Goal: Find specific page/section: Find specific page/section

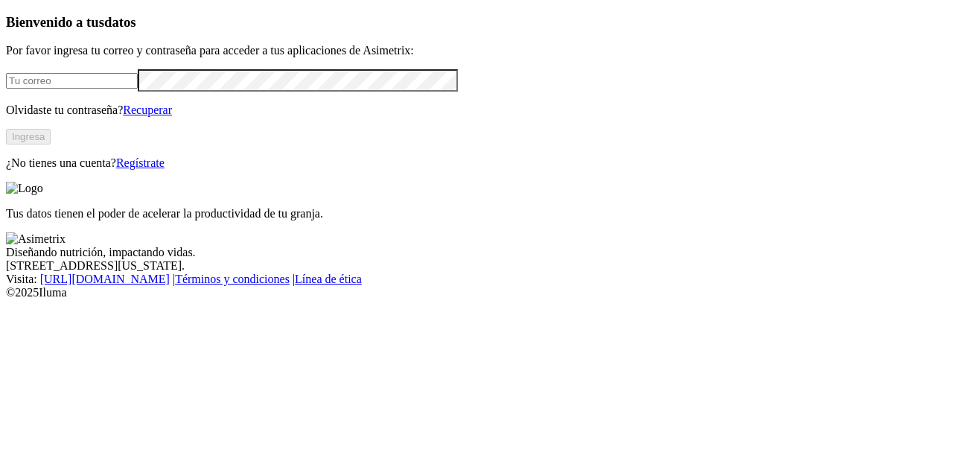
type input "cristian.gutierrez@premexcorp.com"
click at [51, 144] on button "Ingresa" at bounding box center [28, 137] width 45 height 16
